Goal: Information Seeking & Learning: Learn about a topic

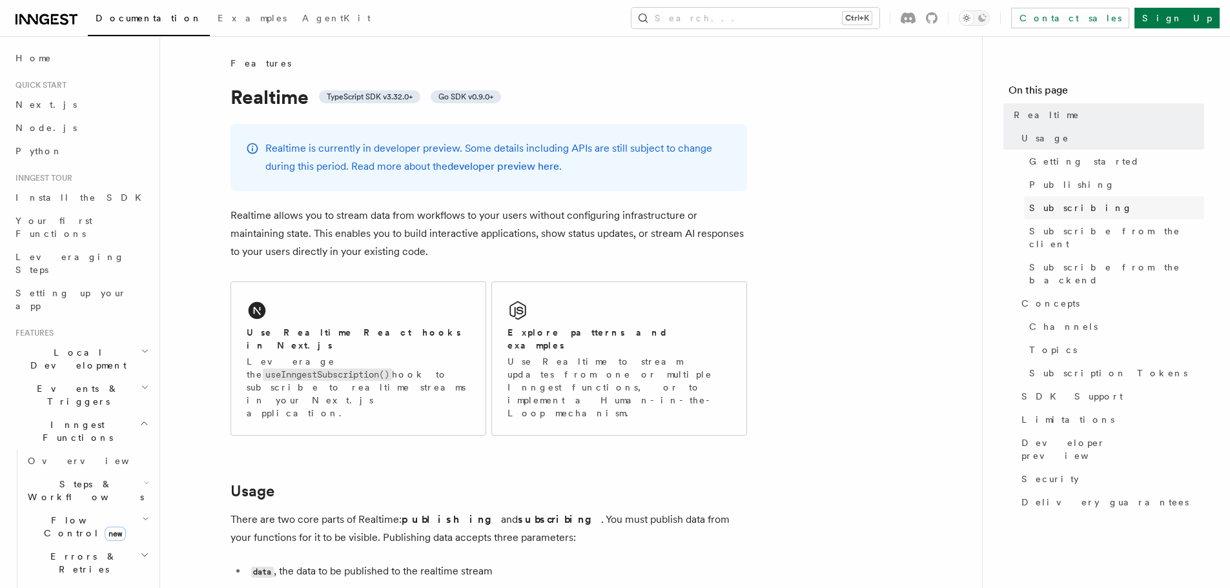
click at [1047, 208] on span "Subscribing" at bounding box center [1080, 207] width 103 height 13
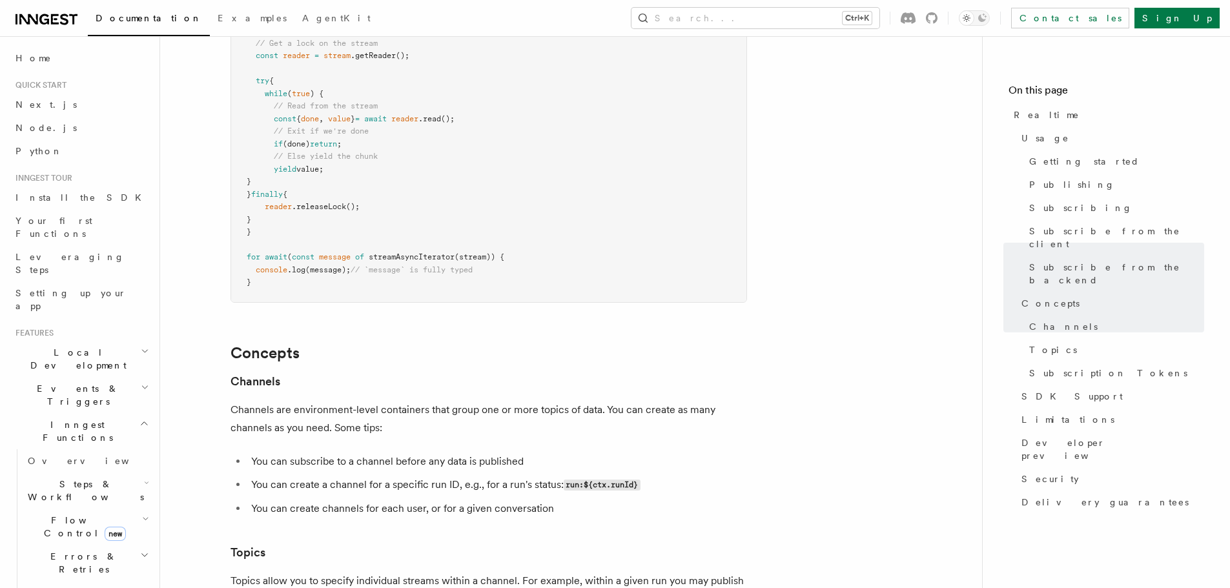
scroll to position [3029, 0]
click at [1025, 390] on span "SDK Support" at bounding box center [1071, 396] width 101 height 13
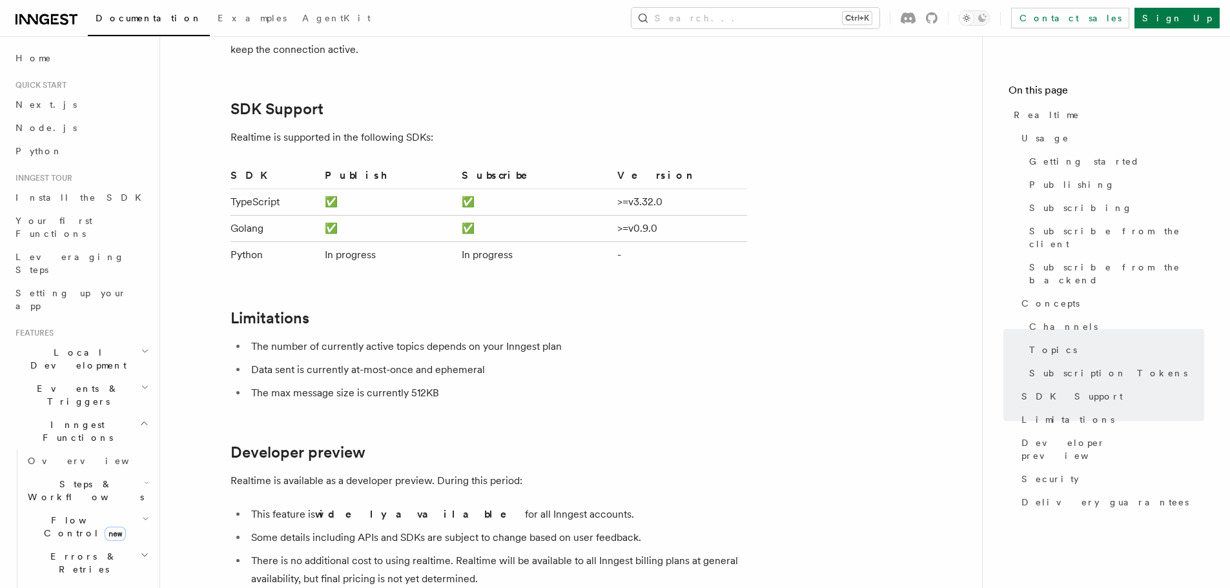
scroll to position [3821, 0]
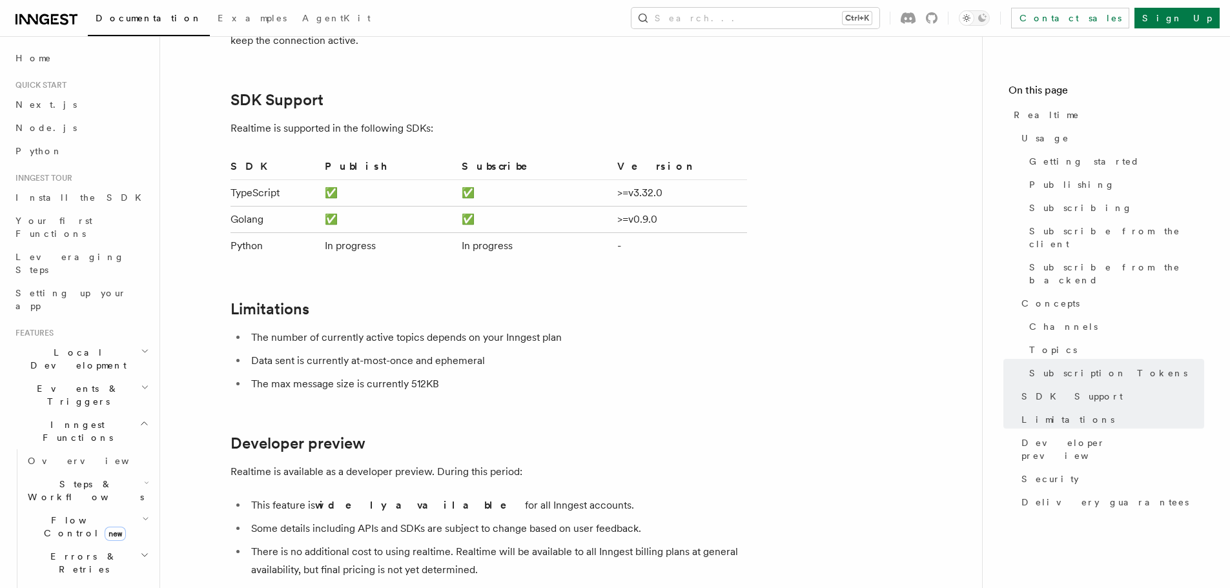
drag, startPoint x: 604, startPoint y: 387, endPoint x: 619, endPoint y: 321, distance: 68.3
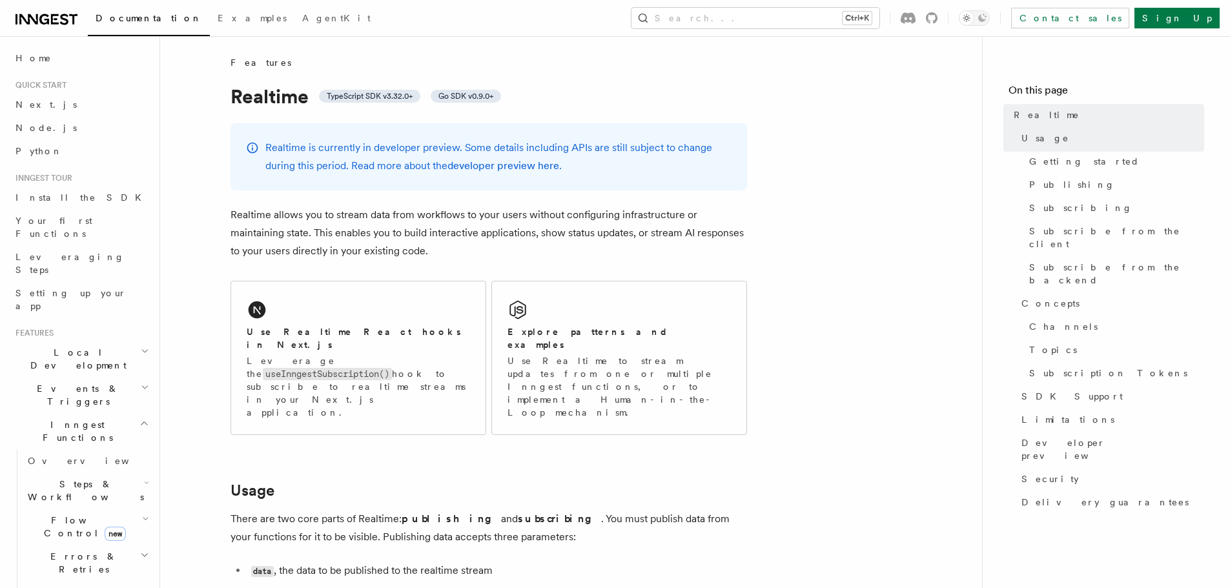
scroll to position [0, 0]
drag, startPoint x: 807, startPoint y: 233, endPoint x: 625, endPoint y: 238, distance: 182.1
click at [625, 238] on p "Realtime allows you to stream data from workflows to your users without configu…" at bounding box center [488, 234] width 516 height 54
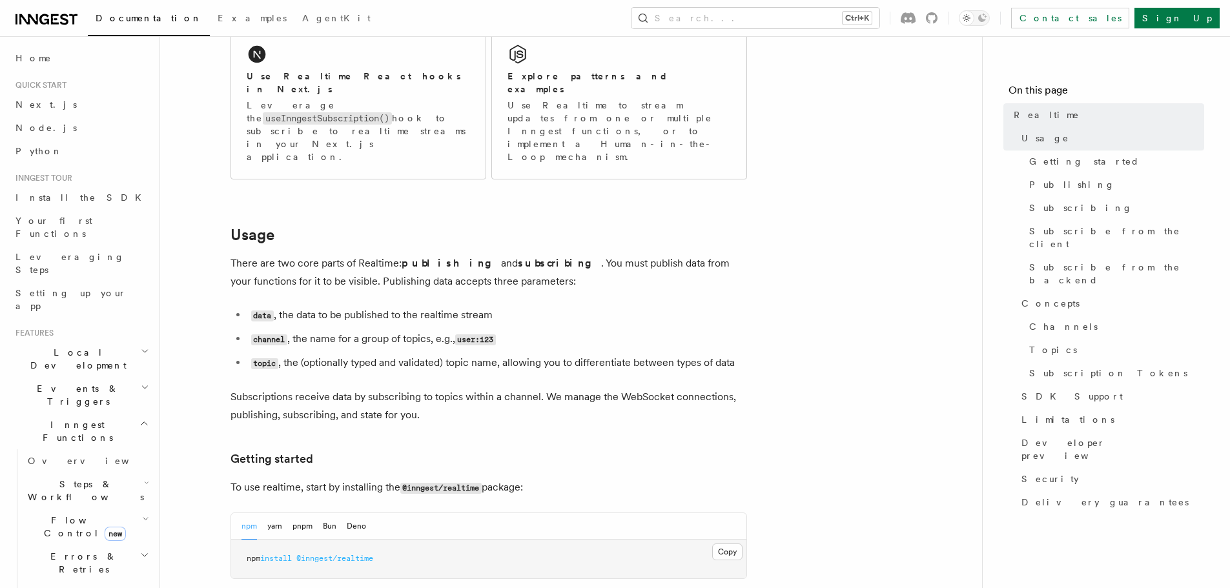
scroll to position [387, 0]
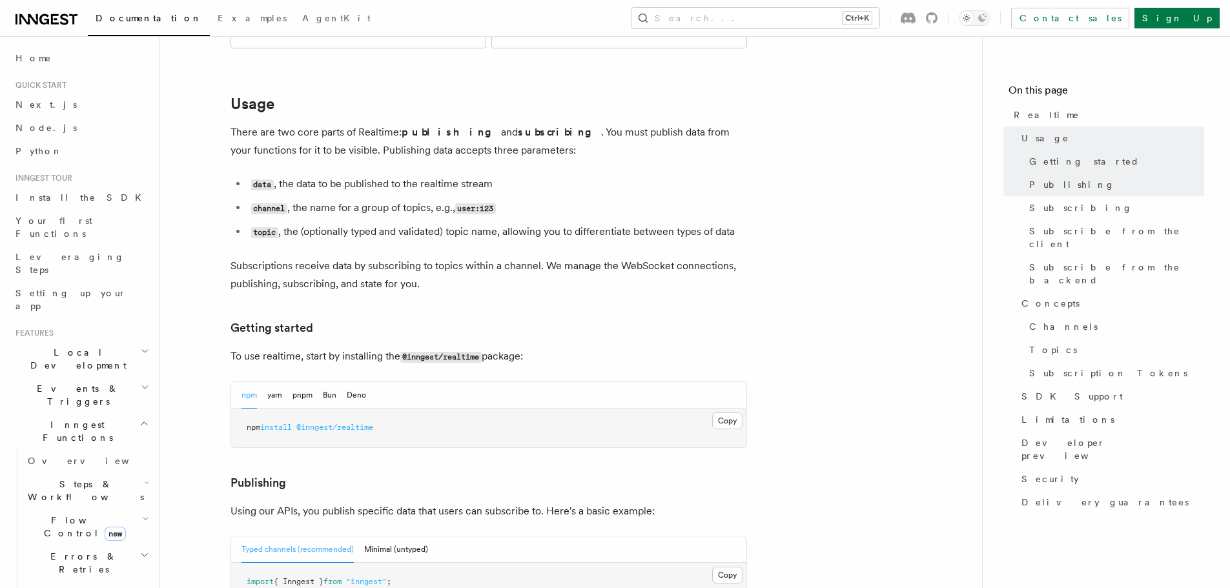
click at [322, 409] on pre "npm install @inngest/realtime" at bounding box center [488, 428] width 515 height 39
drag, startPoint x: 322, startPoint y: 383, endPoint x: 356, endPoint y: 387, distance: 33.8
click at [356, 409] on pre "npm install @inngest/realtime" at bounding box center [488, 428] width 515 height 39
copy span "inngest/realtime"
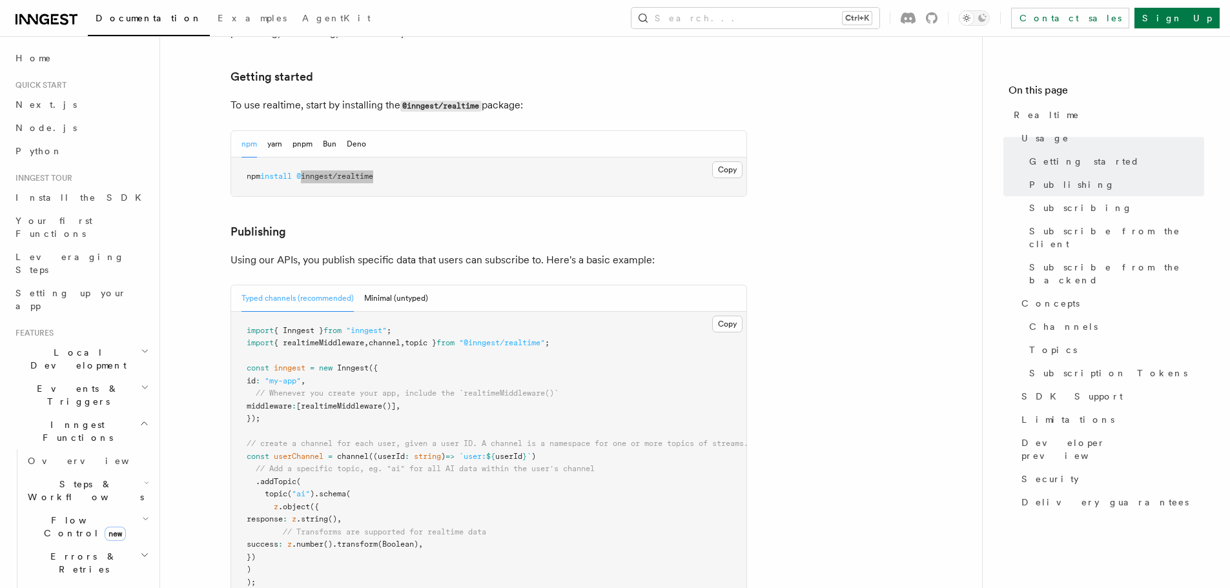
scroll to position [645, 0]
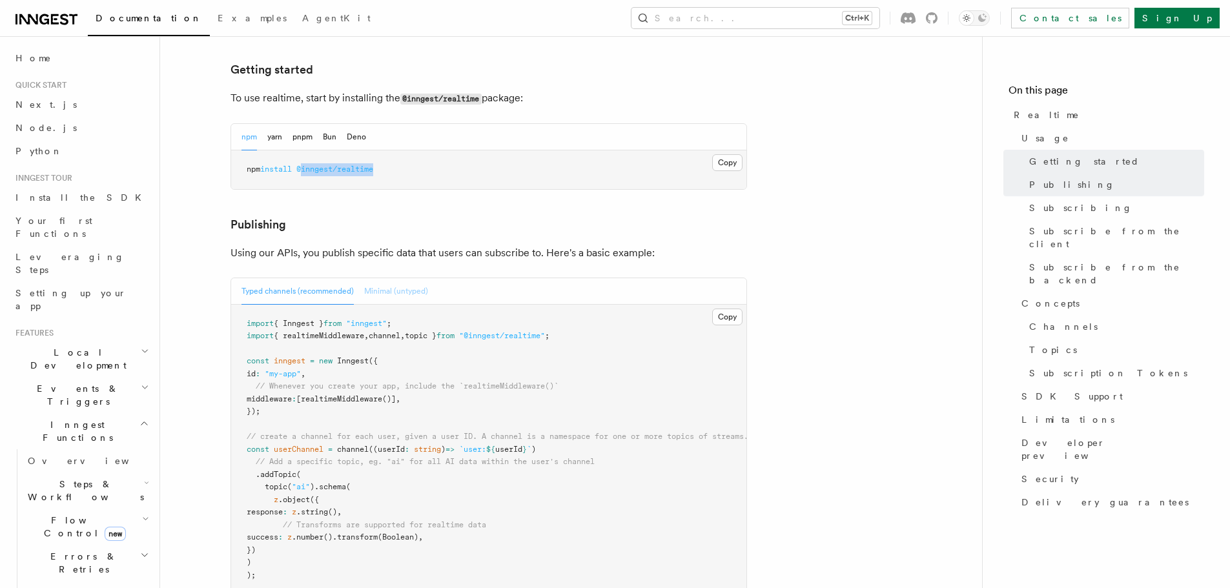
click at [405, 278] on button "Minimal (untyped)" at bounding box center [396, 291] width 64 height 26
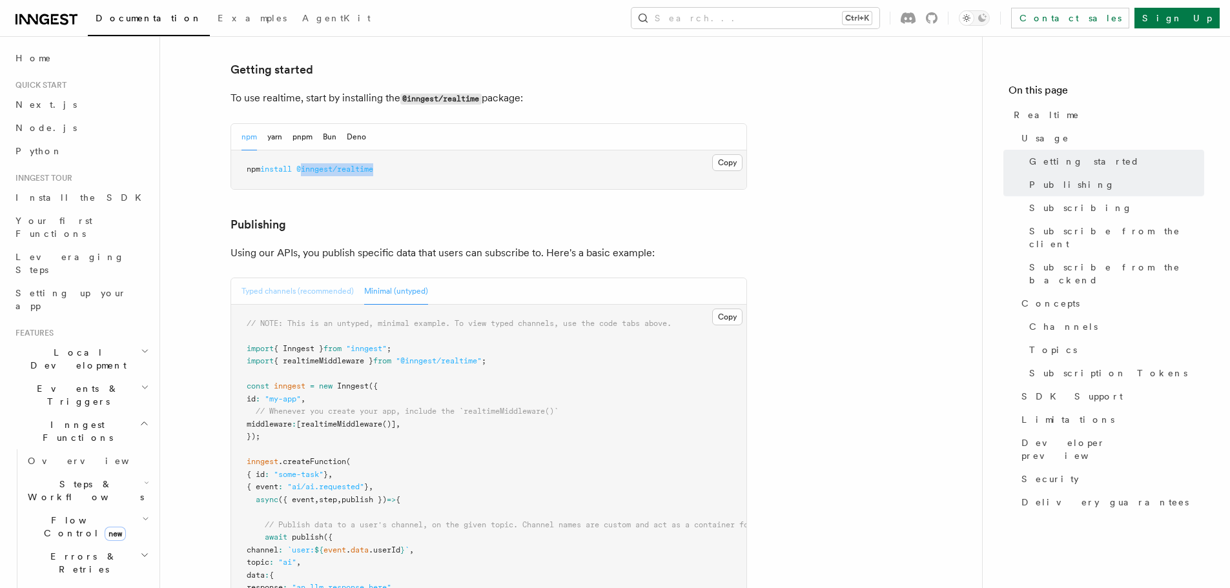
click at [282, 278] on button "Typed channels (recommended)" at bounding box center [297, 291] width 112 height 26
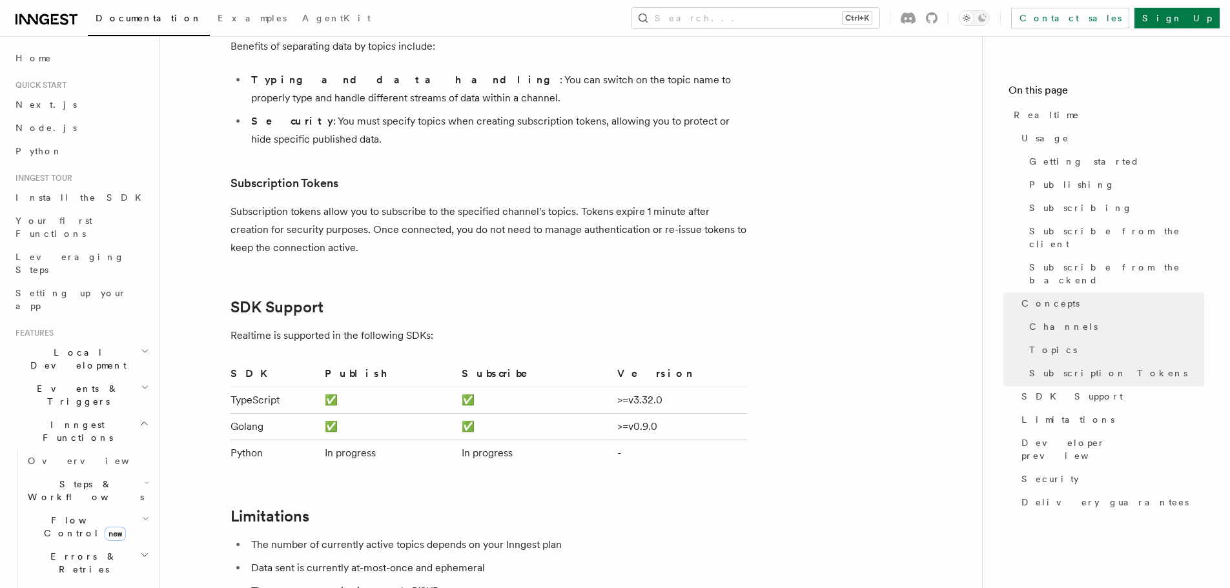
scroll to position [3615, 0]
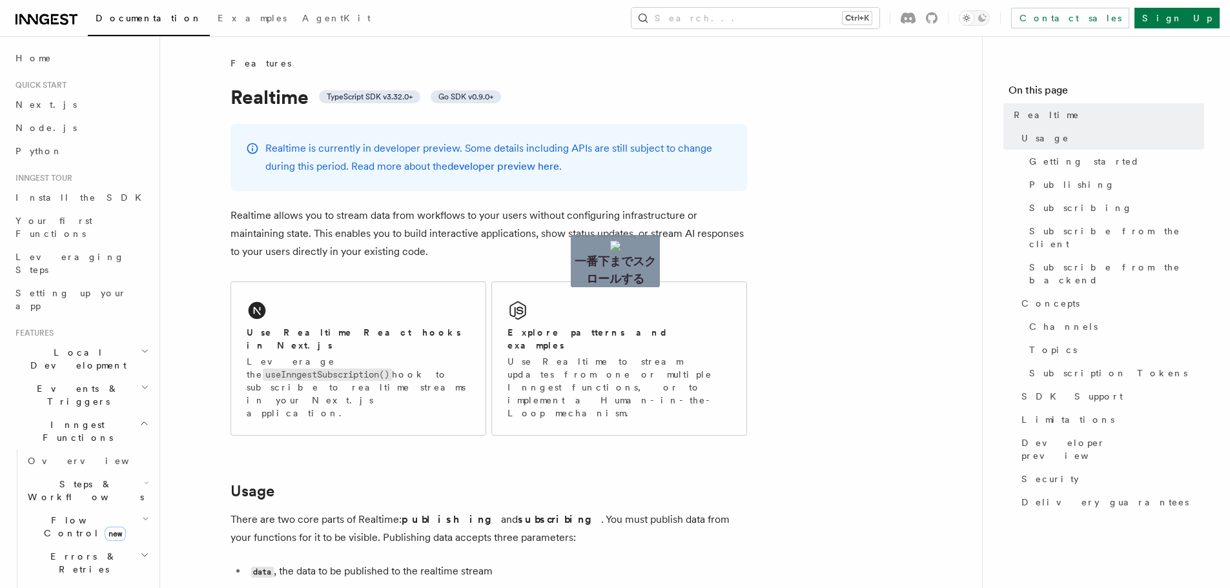
drag, startPoint x: 538, startPoint y: 80, endPoint x: 695, endPoint y: 114, distance: 161.2
